Goal: Transaction & Acquisition: Purchase product/service

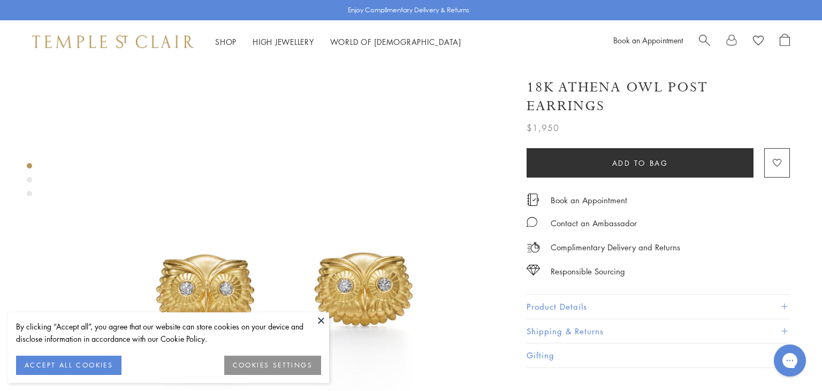
click at [318, 322] on button at bounding box center [321, 320] width 16 height 16
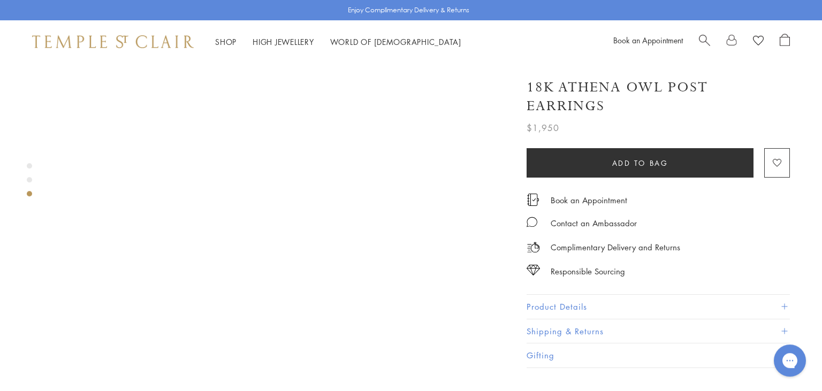
scroll to position [973, 0]
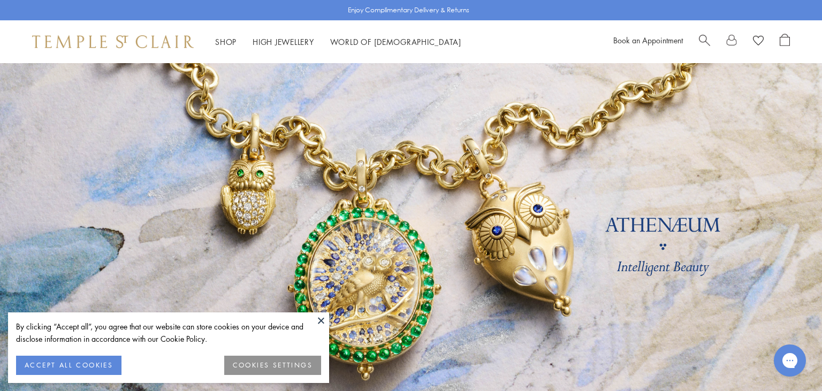
click at [319, 317] on button at bounding box center [321, 320] width 16 height 16
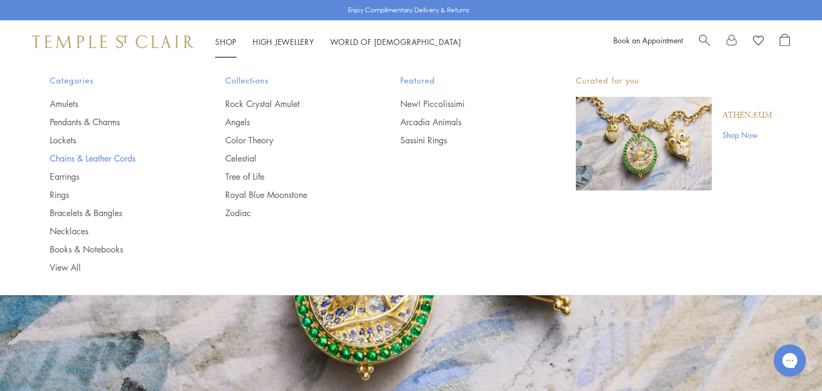
click at [98, 160] on link "Chains & Leather Cords" at bounding box center [116, 158] width 133 height 12
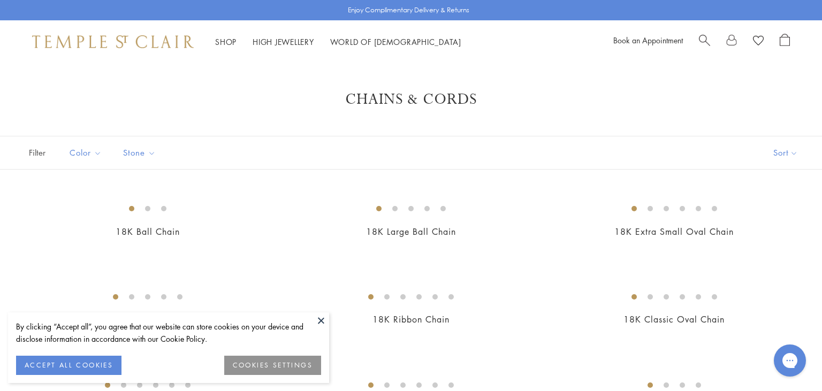
click at [323, 320] on button at bounding box center [321, 320] width 16 height 16
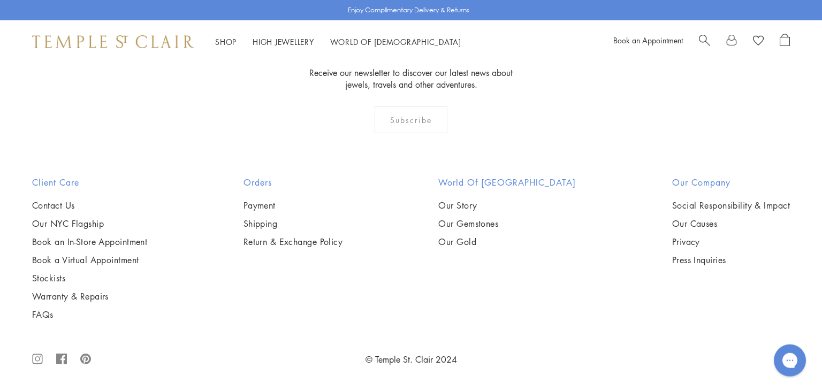
scroll to position [1992, 0]
click at [0, 0] on img at bounding box center [0, 0] width 0 height 0
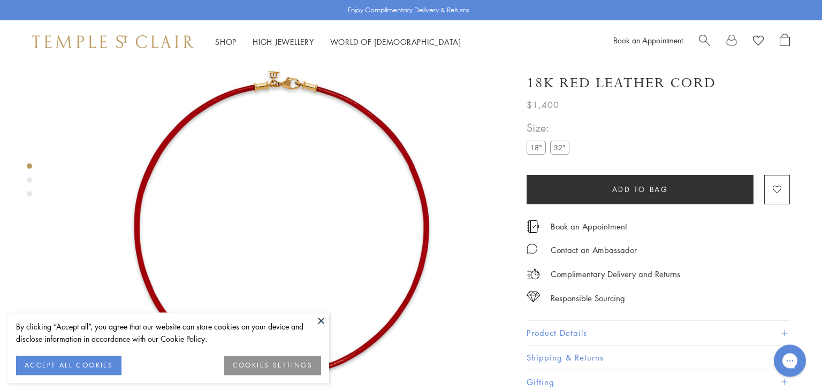
scroll to position [63, 0]
click at [320, 320] on button at bounding box center [321, 320] width 16 height 16
